Goal: Use online tool/utility: Utilize a website feature to perform a specific function

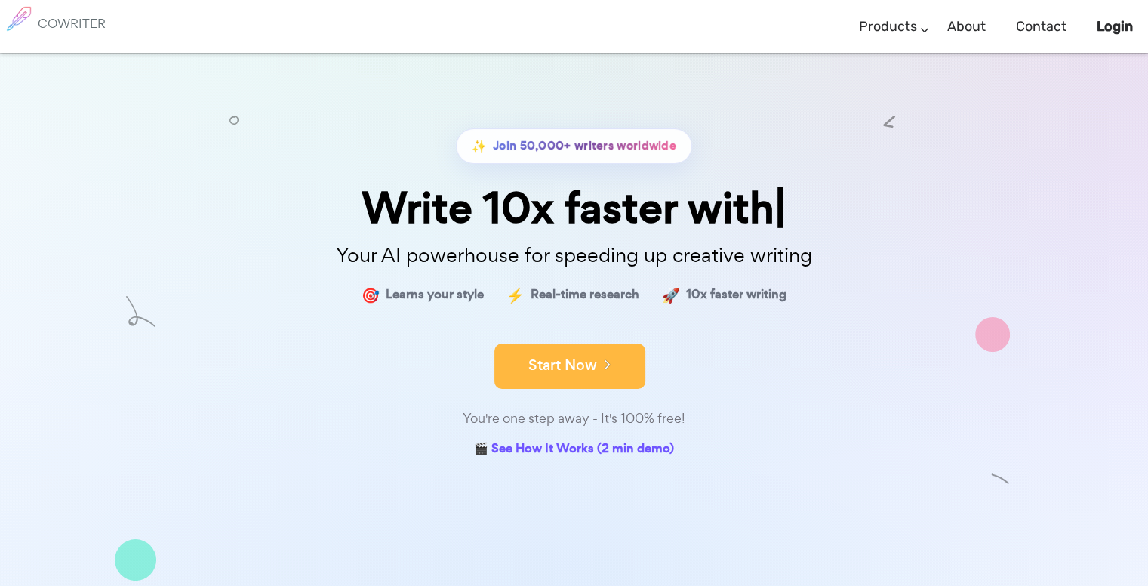
click at [586, 354] on button "Start Now" at bounding box center [569, 365] width 151 height 45
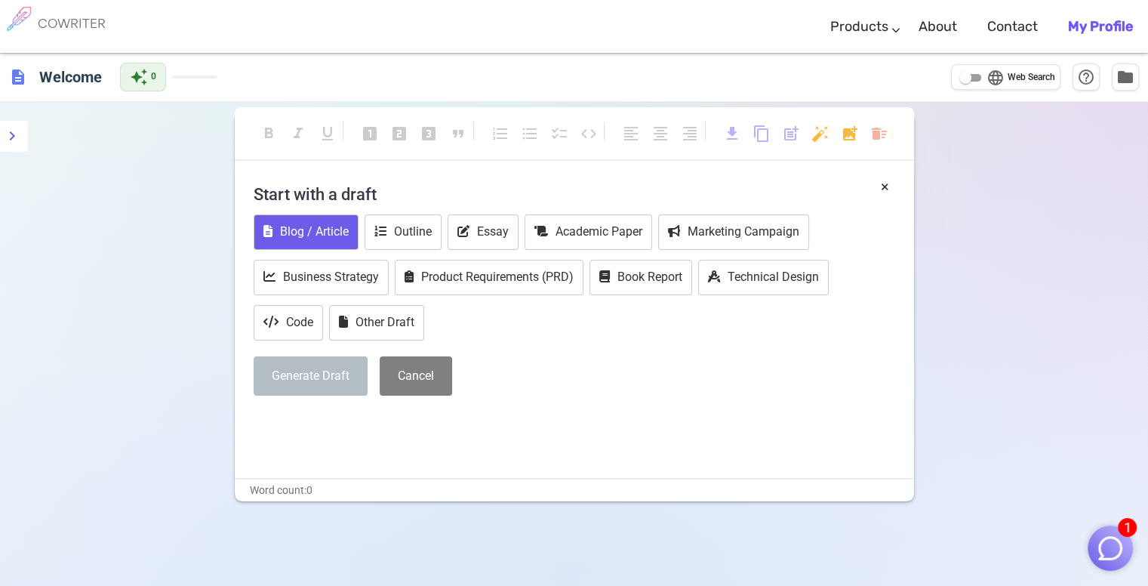
click at [327, 225] on button "Blog / Article" at bounding box center [306, 231] width 105 height 35
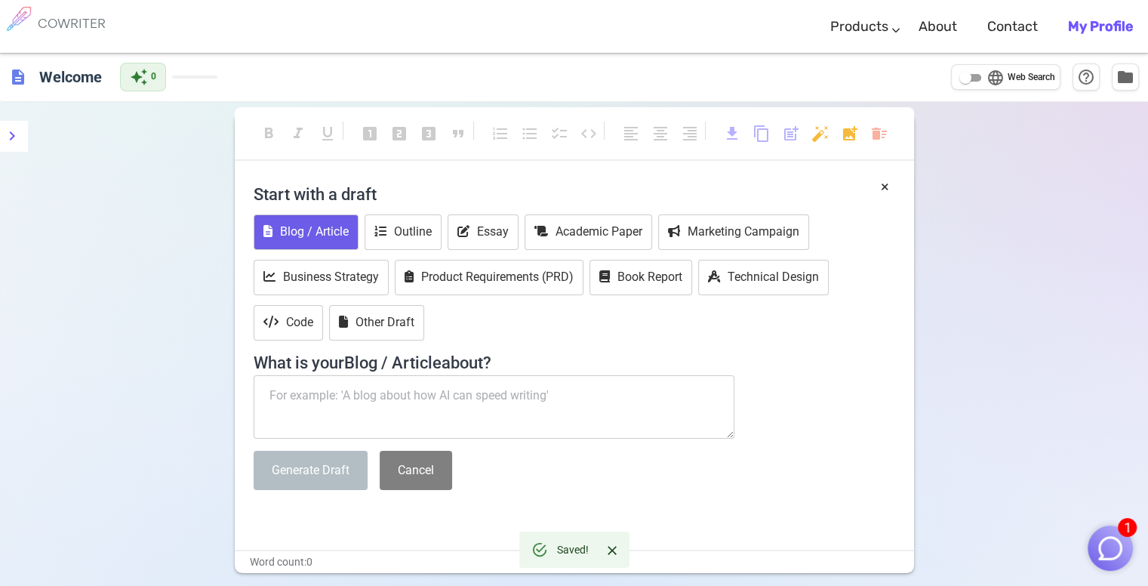
click at [395, 405] on textarea at bounding box center [495, 406] width 482 height 63
paste textarea "Why You Should Embrace Your "Useless" Hobbies"
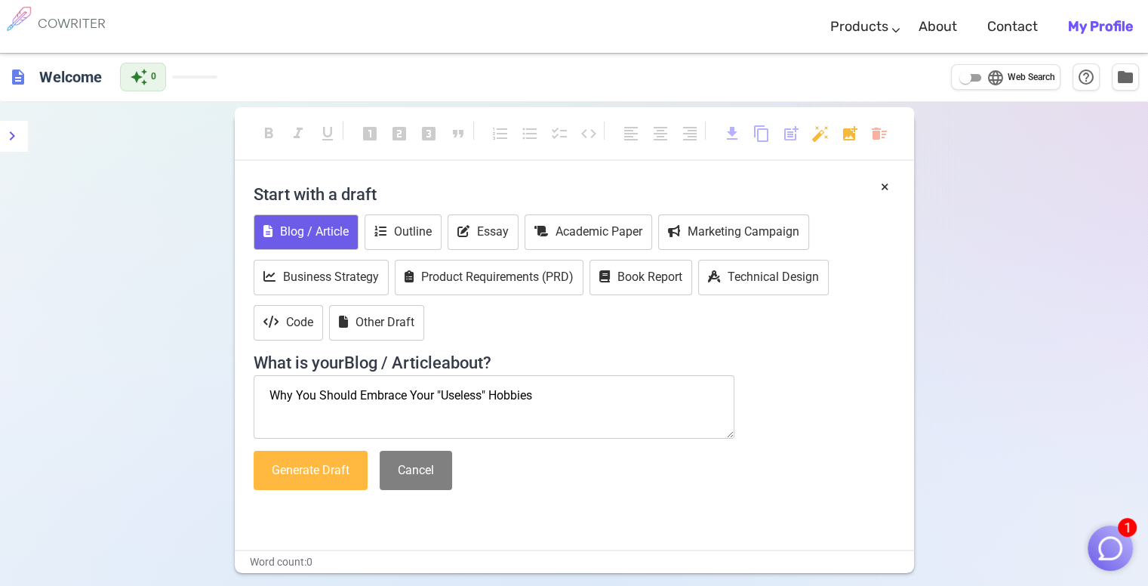
type textarea "Why You Should Embrace Your "Useless" Hobbies"
click at [319, 475] on button "Generate Draft" at bounding box center [311, 471] width 114 height 40
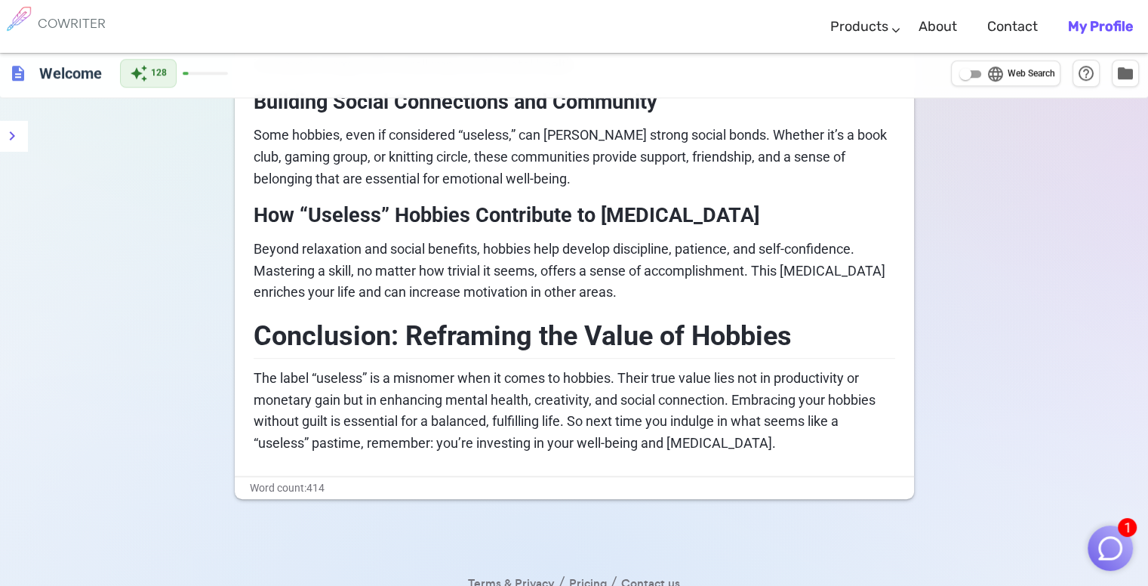
scroll to position [1132, 0]
